Goal: Task Accomplishment & Management: Complete application form

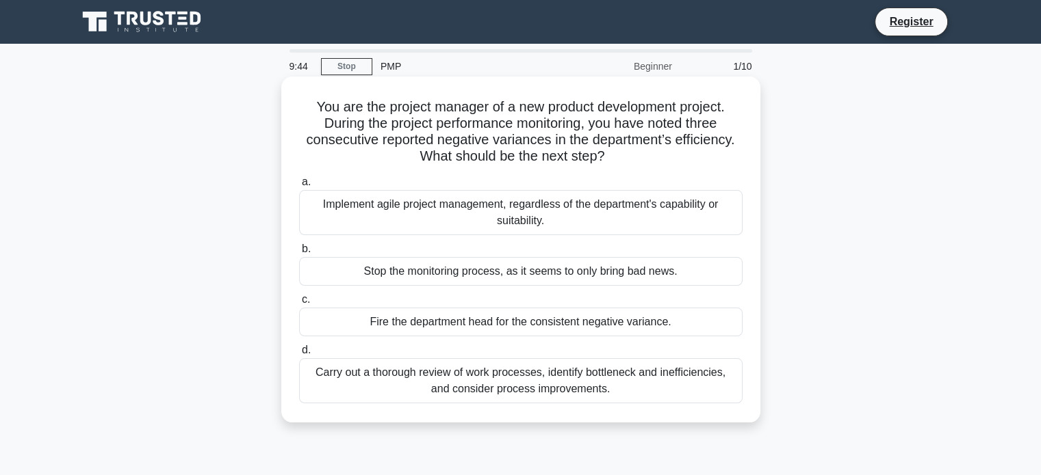
click at [615, 388] on div "Carry out a thorough review of work processes, identify bottleneck and ineffici…" at bounding box center [520, 380] width 443 height 45
click at [299, 355] on input "d. Carry out a thorough review of work processes, identify bottleneck and ineff…" at bounding box center [299, 350] width 0 height 9
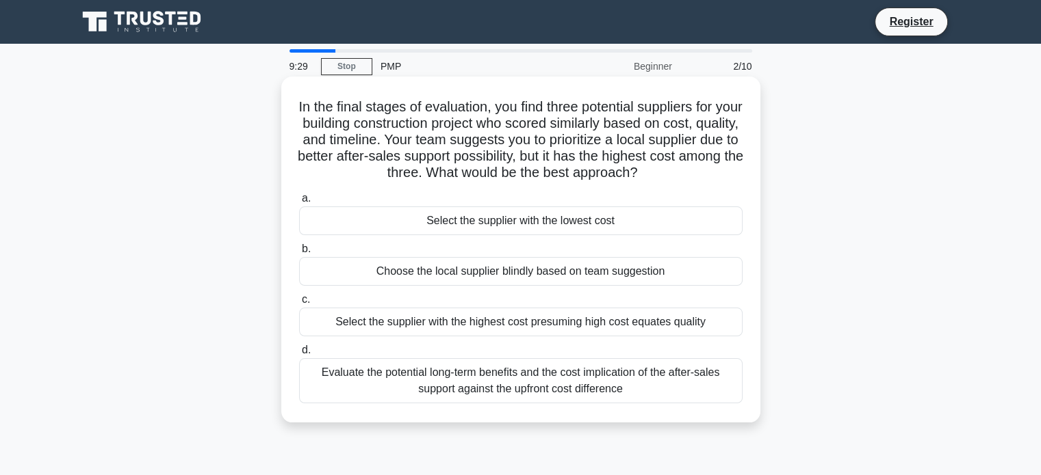
click at [642, 364] on div "Evaluate the potential long-term benefits and the cost implication of the after…" at bounding box center [520, 380] width 443 height 45
click at [299, 355] on input "d. Evaluate the potential long-term benefits and the cost implication of the af…" at bounding box center [299, 350] width 0 height 9
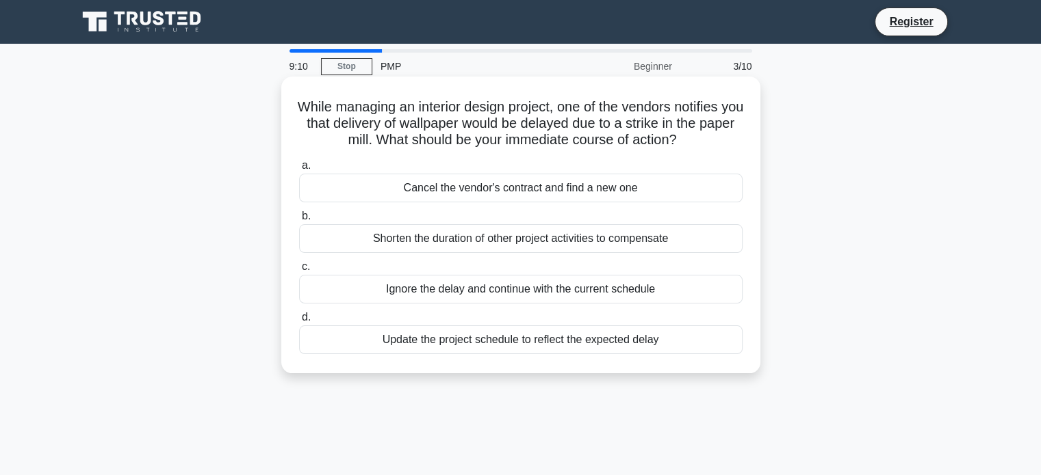
drag, startPoint x: 643, startPoint y: 356, endPoint x: 649, endPoint y: 347, distance: 10.8
click at [649, 348] on div "a. Cancel the vendor's contract and find a new one b. Shorten the duration of o…" at bounding box center [521, 256] width 460 height 202
click at [649, 344] on div "Update the project schedule to reflect the expected delay" at bounding box center [520, 340] width 443 height 29
click at [299, 322] on input "d. Update the project schedule to reflect the expected delay" at bounding box center [299, 317] width 0 height 9
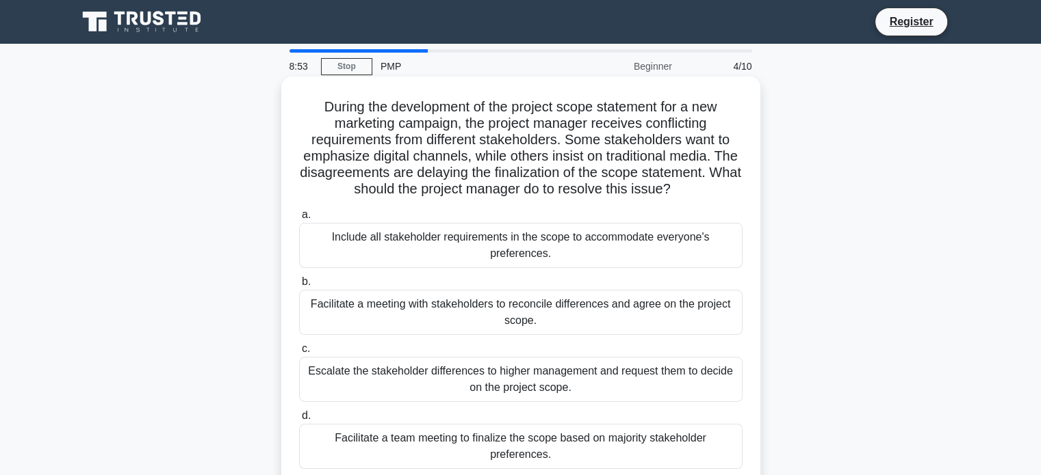
scroll to position [91, 0]
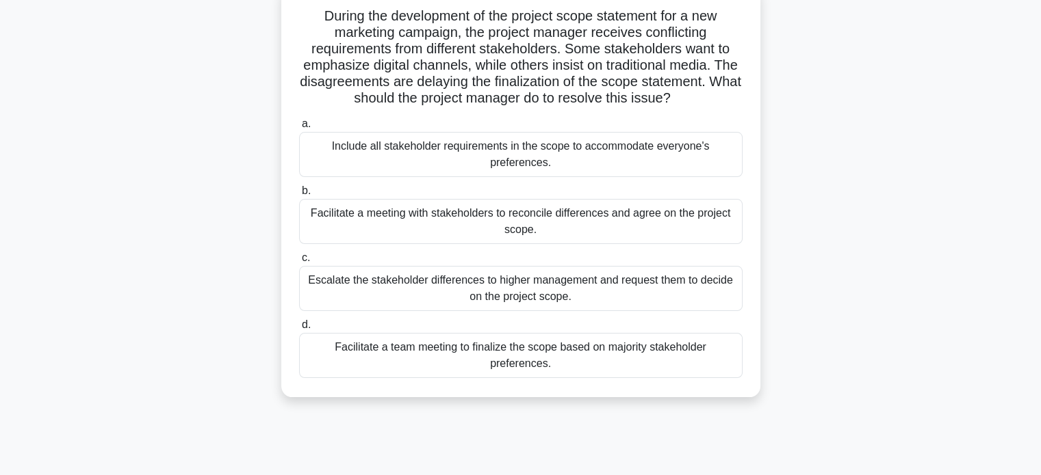
click at [620, 218] on div "Facilitate a meeting with stakeholders to reconcile differences and agree on th…" at bounding box center [520, 221] width 443 height 45
click at [299, 196] on input "b. Facilitate a meeting with stakeholders to reconcile differences and agree on…" at bounding box center [299, 191] width 0 height 9
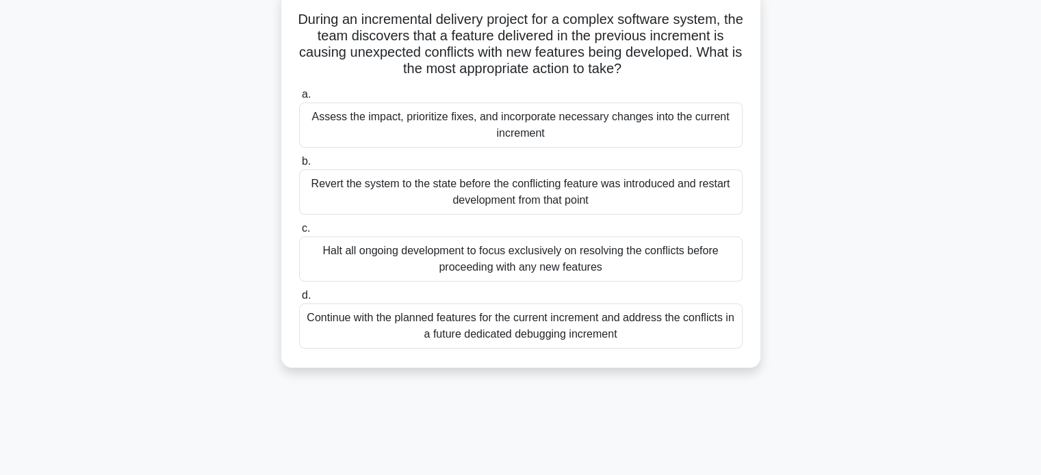
scroll to position [0, 0]
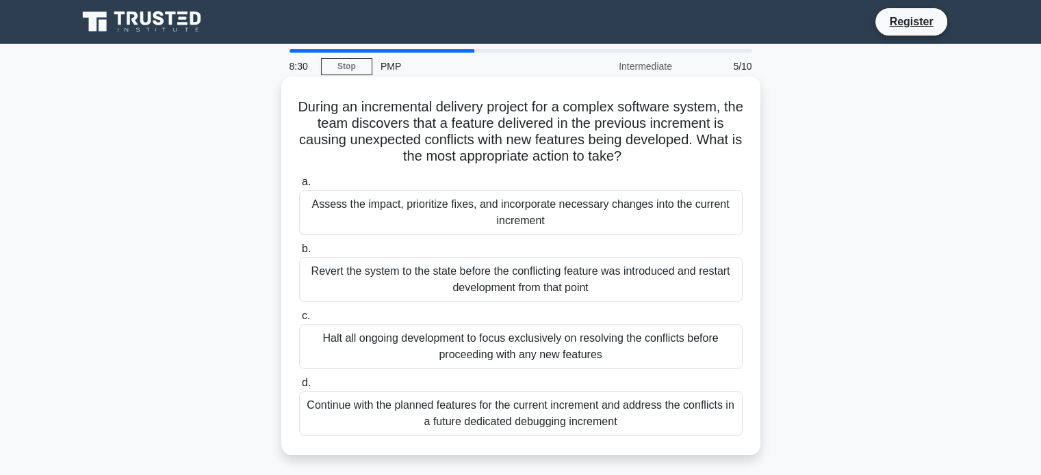
click at [553, 222] on div "Assess the impact, prioritize fixes, and incorporate necessary changes into the…" at bounding box center [520, 212] width 443 height 45
click at [299, 187] on input "a. Assess the impact, prioritize fixes, and incorporate necessary changes into …" at bounding box center [299, 182] width 0 height 9
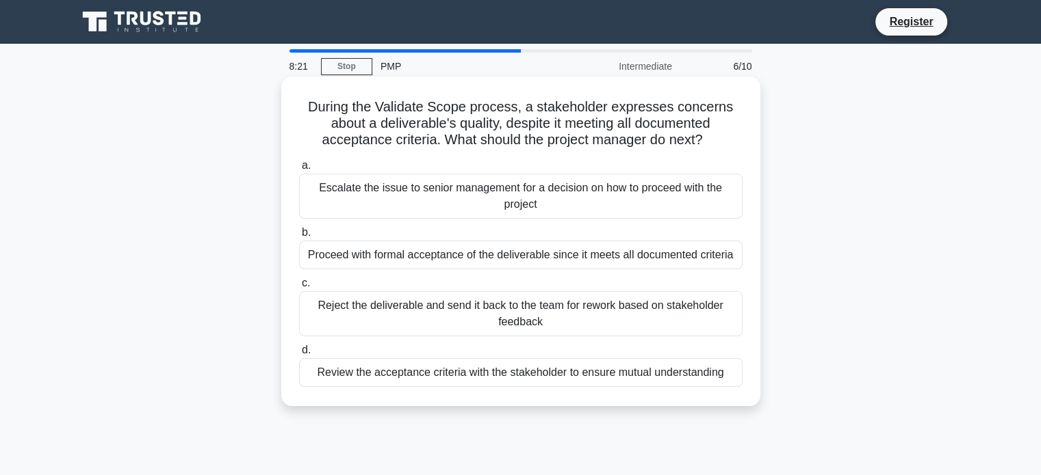
click at [514, 376] on div "Review the acceptance criteria with the stakeholder to ensure mutual understand…" at bounding box center [520, 372] width 443 height 29
click at [299, 355] on input "d. Review the acceptance criteria with the stakeholder to ensure mutual underst…" at bounding box center [299, 350] width 0 height 9
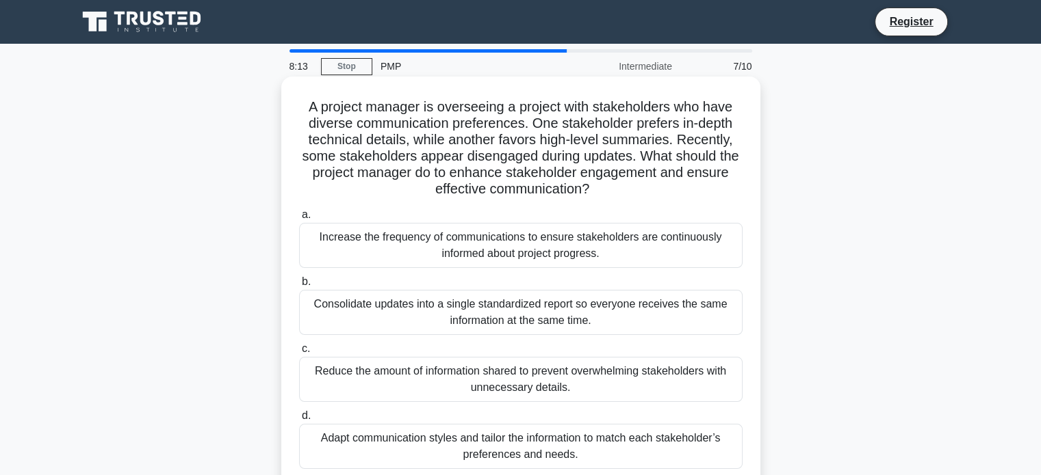
scroll to position [91, 0]
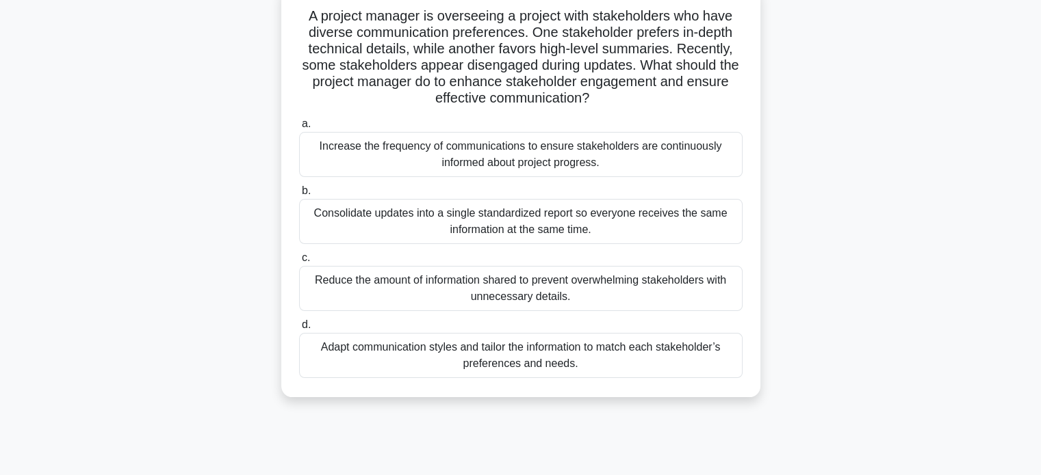
click at [529, 350] on div "Adapt communication styles and tailor the information to match each stakeholder…" at bounding box center [520, 355] width 443 height 45
click at [299, 330] on input "d. Adapt communication styles and tailor the information to match each stakehol…" at bounding box center [299, 325] width 0 height 9
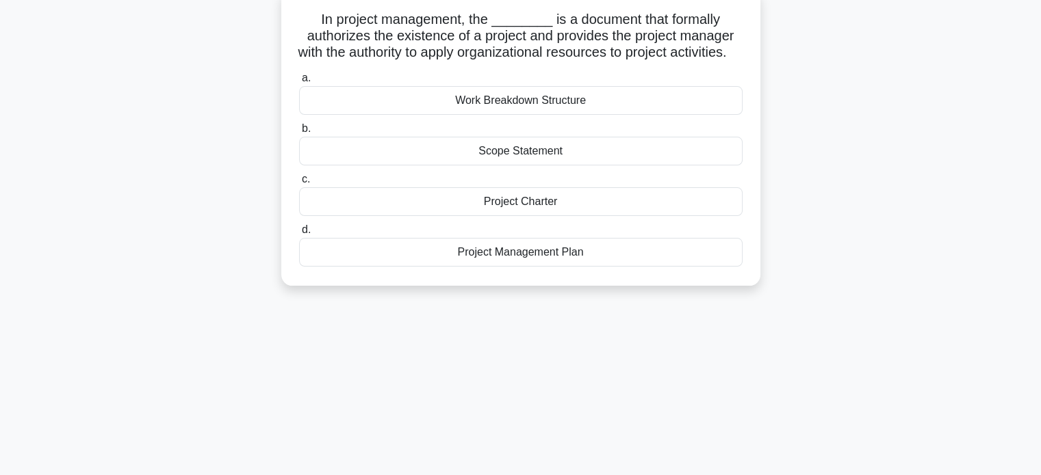
scroll to position [0, 0]
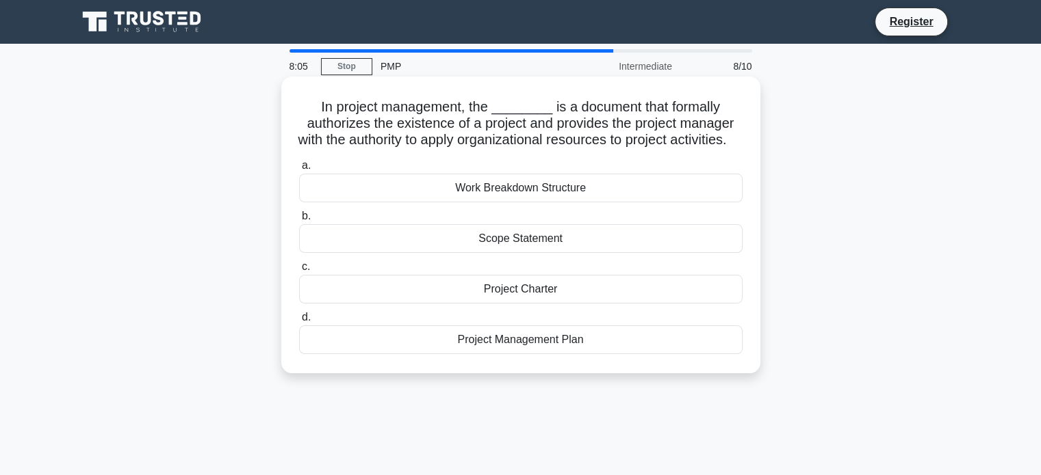
click at [542, 304] on div "Project Charter" at bounding box center [520, 289] width 443 height 29
click at [299, 272] on input "c. Project Charter" at bounding box center [299, 267] width 0 height 9
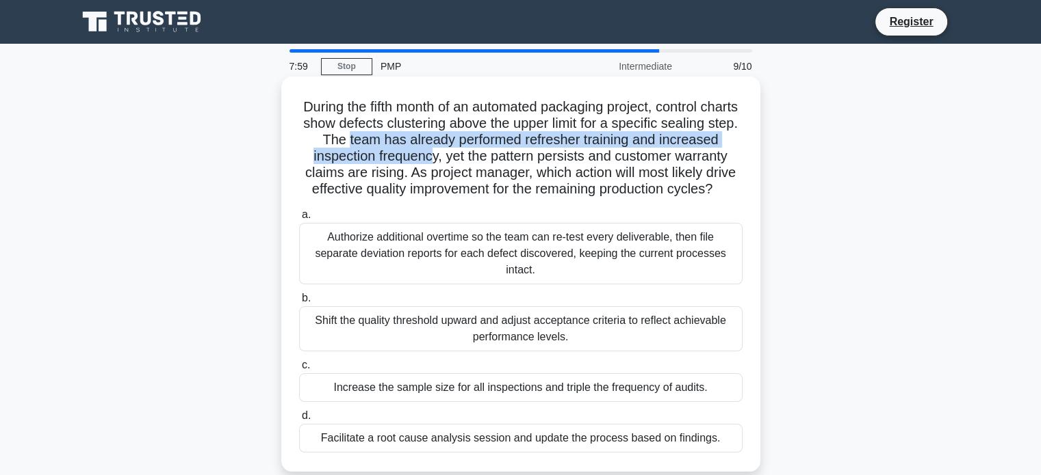
drag, startPoint x: 415, startPoint y: 146, endPoint x: 489, endPoint y: 165, distance: 76.3
click at [489, 165] on h5 "During the fifth month of an automated packaging project, control charts show d…" at bounding box center [521, 149] width 446 height 100
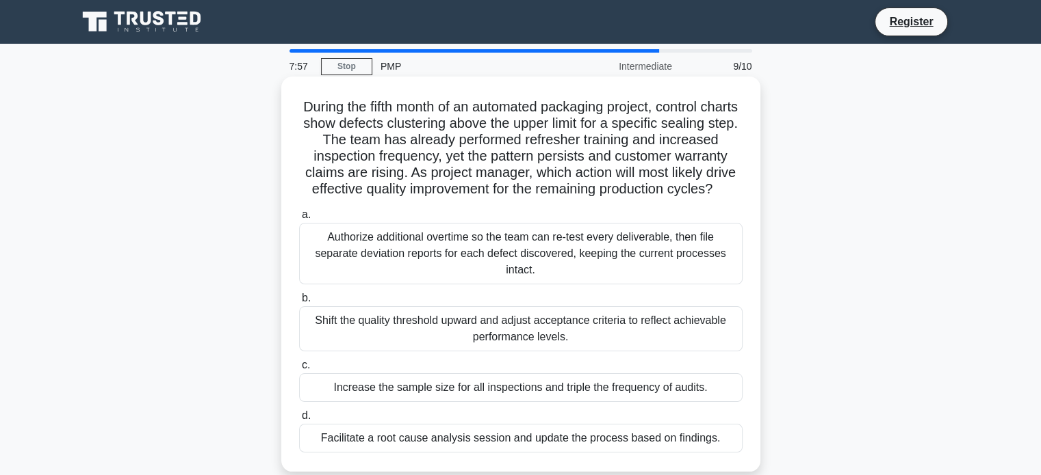
drag, startPoint x: 468, startPoint y: 181, endPoint x: 530, endPoint y: 194, distance: 63.5
click at [530, 194] on h5 "During the fifth month of an automated packaging project, control charts show d…" at bounding box center [521, 149] width 446 height 100
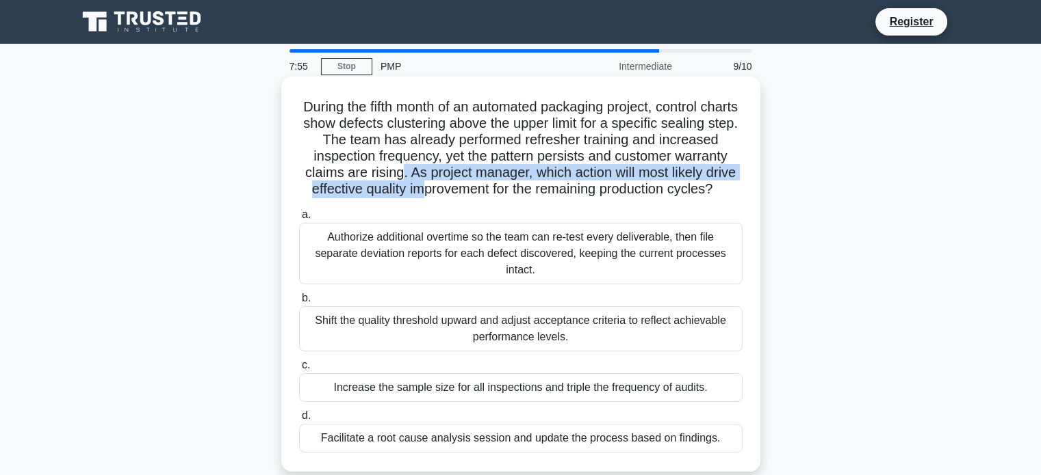
drag, startPoint x: 462, startPoint y: 172, endPoint x: 489, endPoint y: 197, distance: 36.8
click at [489, 197] on h5 "During the fifth month of an automated packaging project, control charts show d…" at bounding box center [521, 149] width 446 height 100
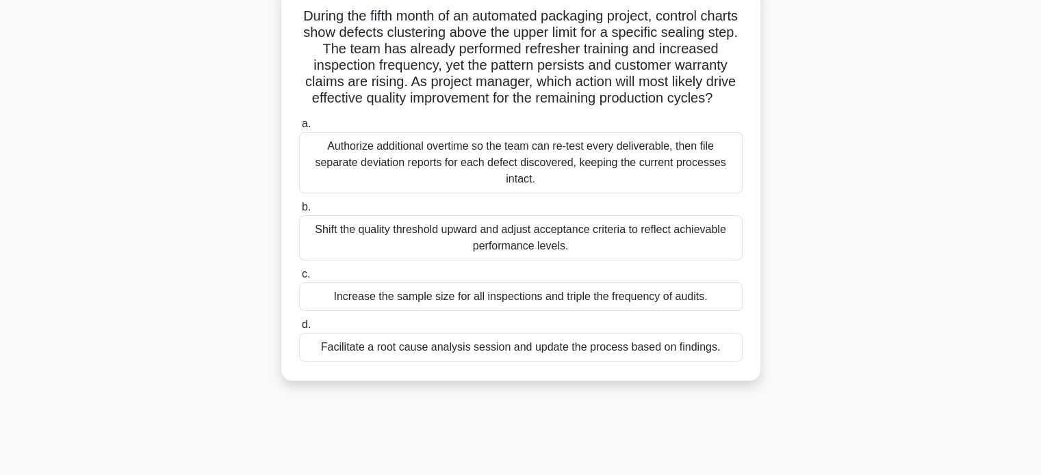
click at [369, 82] on h5 "During the fifth month of an automated packaging project, control charts show d…" at bounding box center [521, 58] width 446 height 100
drag, startPoint x: 368, startPoint y: 105, endPoint x: 566, endPoint y: 112, distance: 198.5
click at [566, 107] on h5 "During the fifth month of an automated packaging project, control charts show d…" at bounding box center [521, 58] width 446 height 100
click at [638, 362] on div "Facilitate a root cause analysis session and update the process based on findin…" at bounding box center [520, 347] width 443 height 29
click at [299, 330] on input "d. Facilitate a root cause analysis session and update the process based on fin…" at bounding box center [299, 325] width 0 height 9
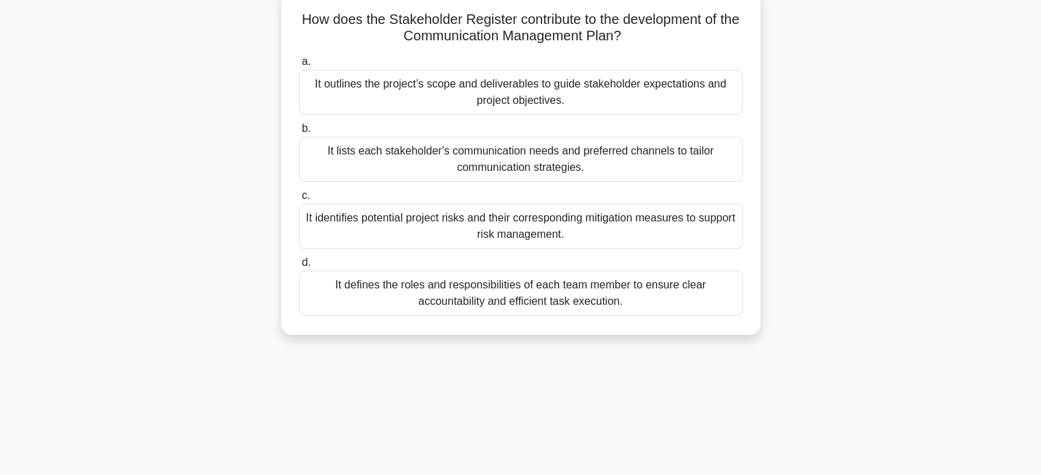
scroll to position [0, 0]
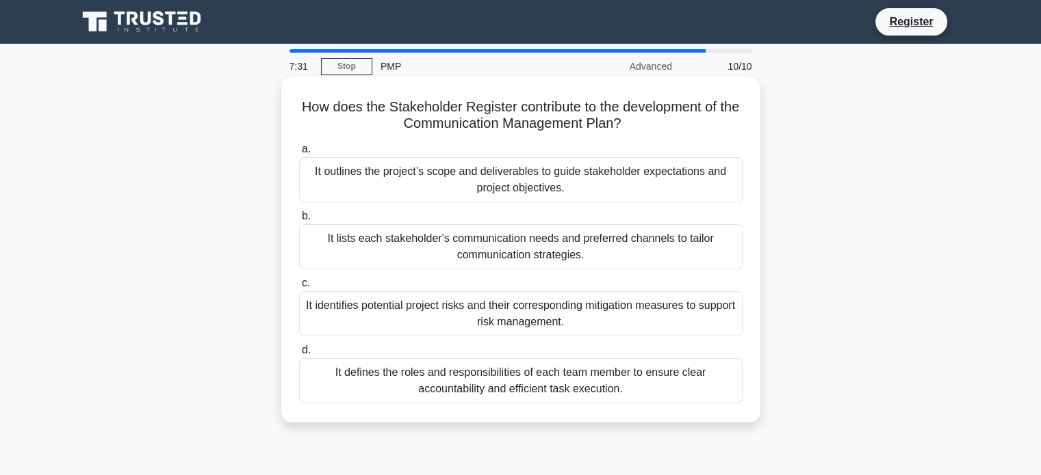
click at [614, 249] on div "It lists each stakeholder's communication needs and preferred channels to tailo…" at bounding box center [520, 246] width 443 height 45
click at [299, 221] on input "b. It lists each stakeholder's communication needs and preferred channels to ta…" at bounding box center [299, 216] width 0 height 9
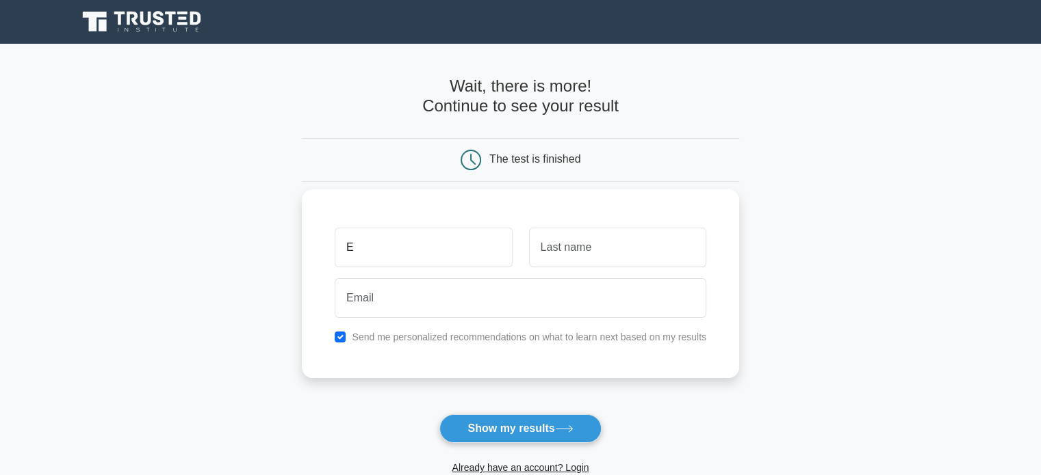
type input "E"
click at [583, 246] on input "text" at bounding box center [617, 248] width 177 height 40
type input "S"
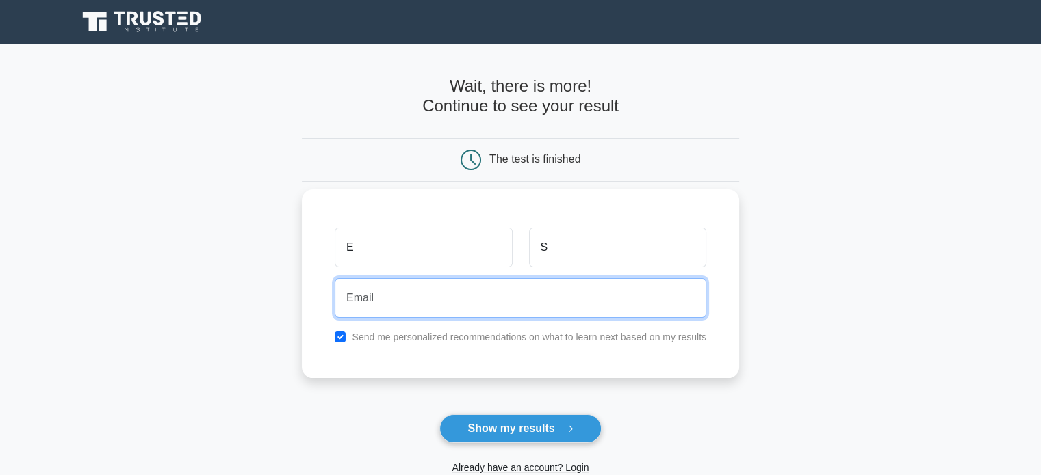
click at [534, 298] on input "email" at bounding box center [520, 298] width 371 height 40
type input "[EMAIL_ADDRESS][DOMAIN_NAME]"
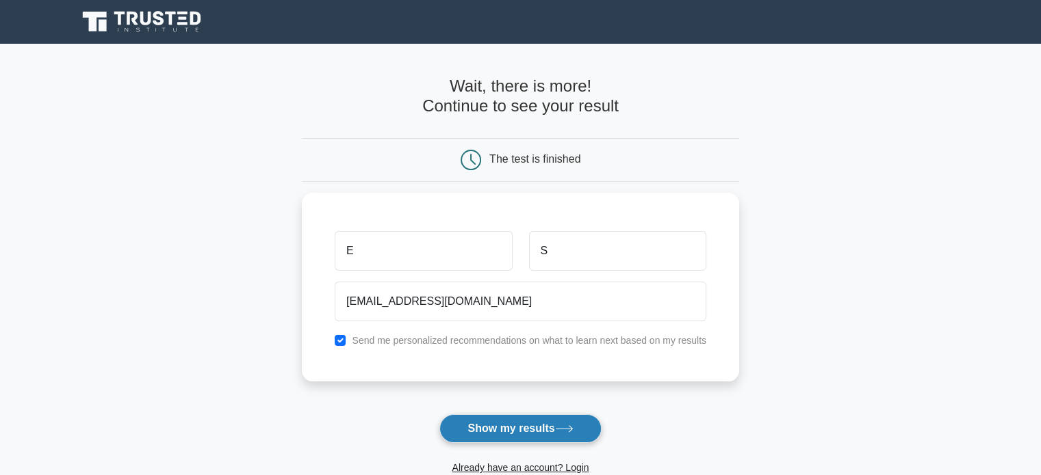
click at [501, 427] on button "Show my results" at bounding box center [519, 429] width 161 height 29
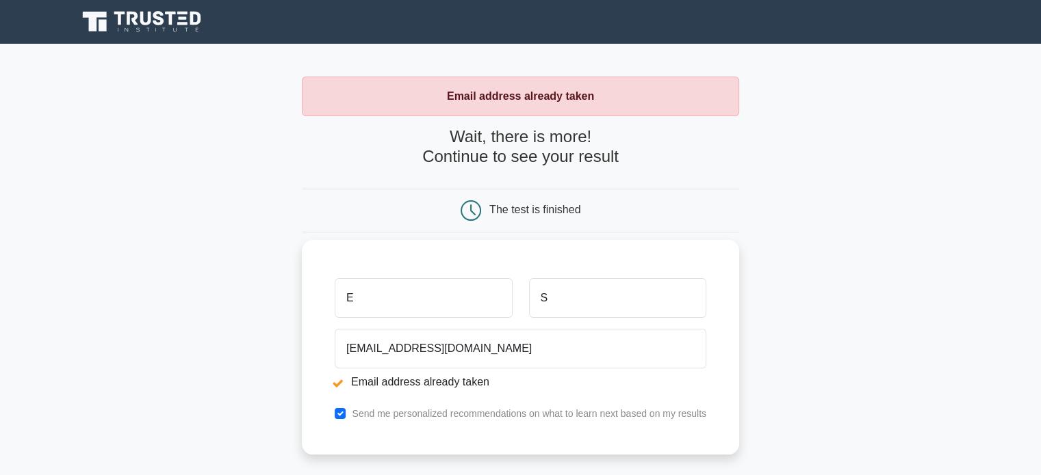
scroll to position [91, 0]
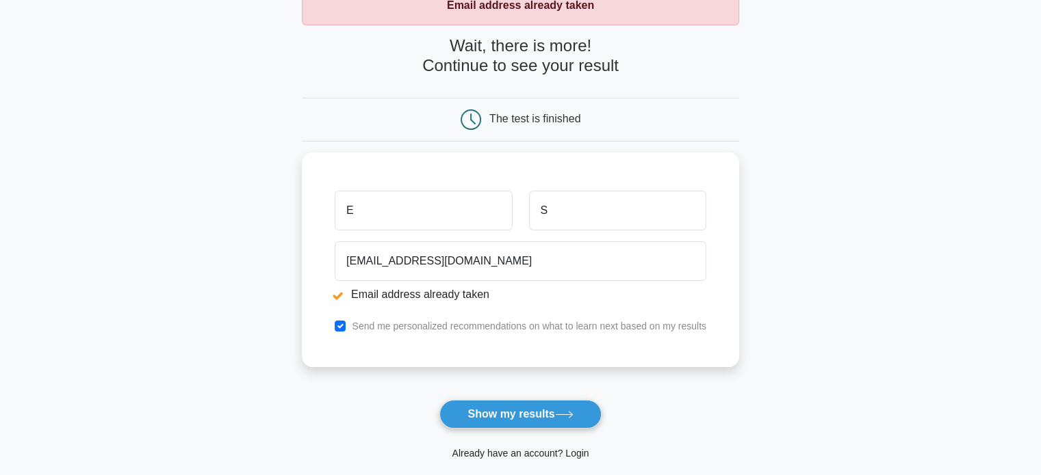
click at [523, 448] on link "Already have an account? Login" at bounding box center [520, 453] width 137 height 11
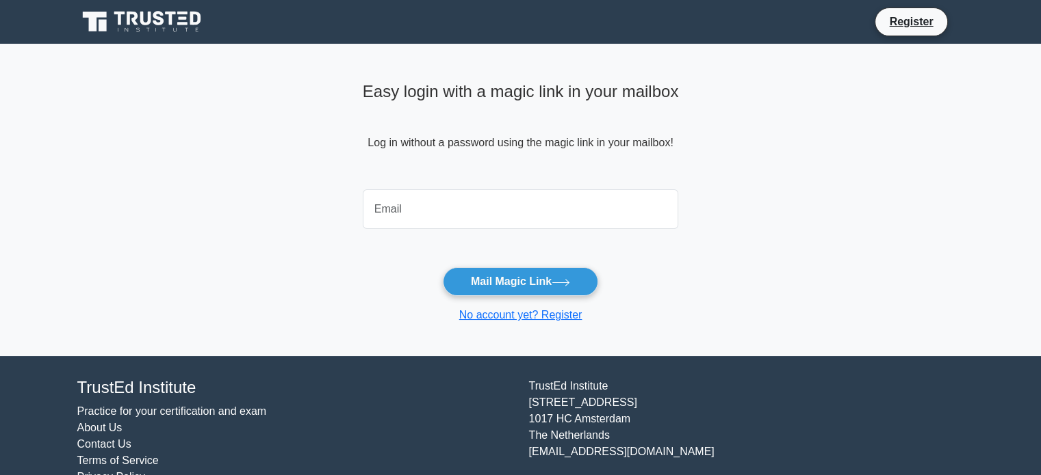
drag, startPoint x: 0, startPoint y: 0, endPoint x: 509, endPoint y: 199, distance: 546.5
click at [514, 183] on div "Easy login with a magic link in your mailbox Log in without a password using th…" at bounding box center [520, 200] width 332 height 313
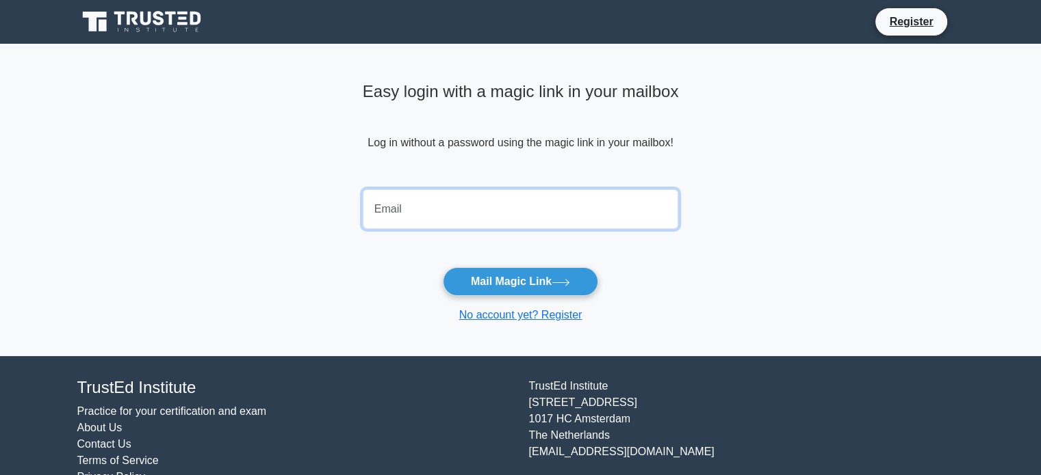
click at [508, 202] on input "email" at bounding box center [521, 209] width 316 height 40
type input "[EMAIL_ADDRESS][DOMAIN_NAME]"
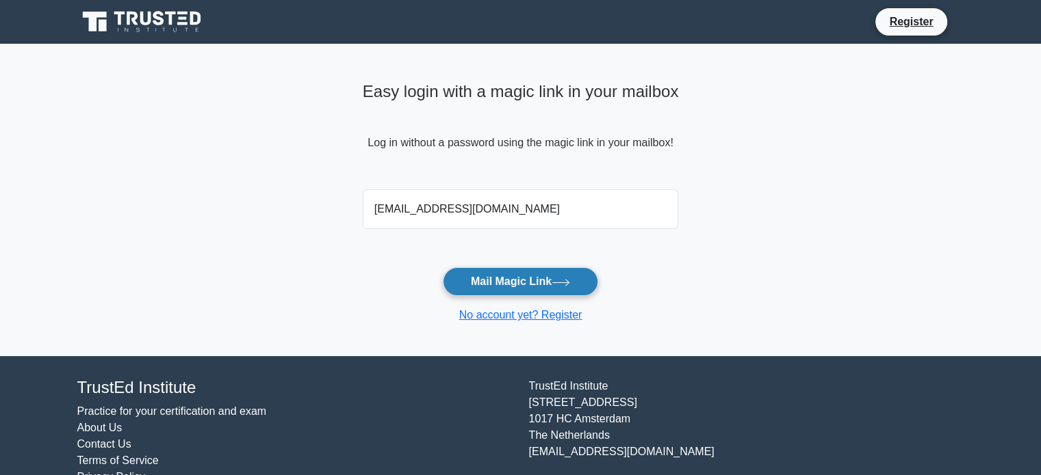
click at [525, 280] on button "Mail Magic Link" at bounding box center [520, 281] width 155 height 29
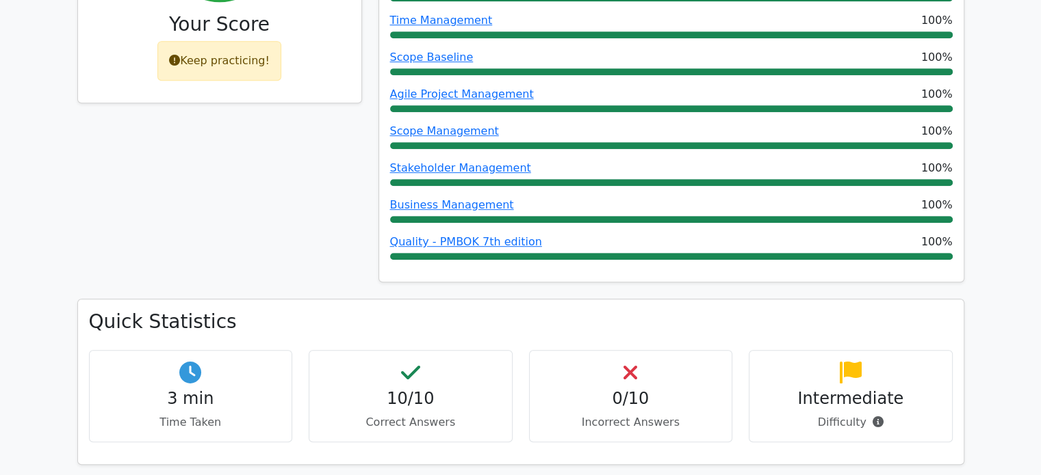
scroll to position [1095, 0]
